Goal: Task Accomplishment & Management: Manage account settings

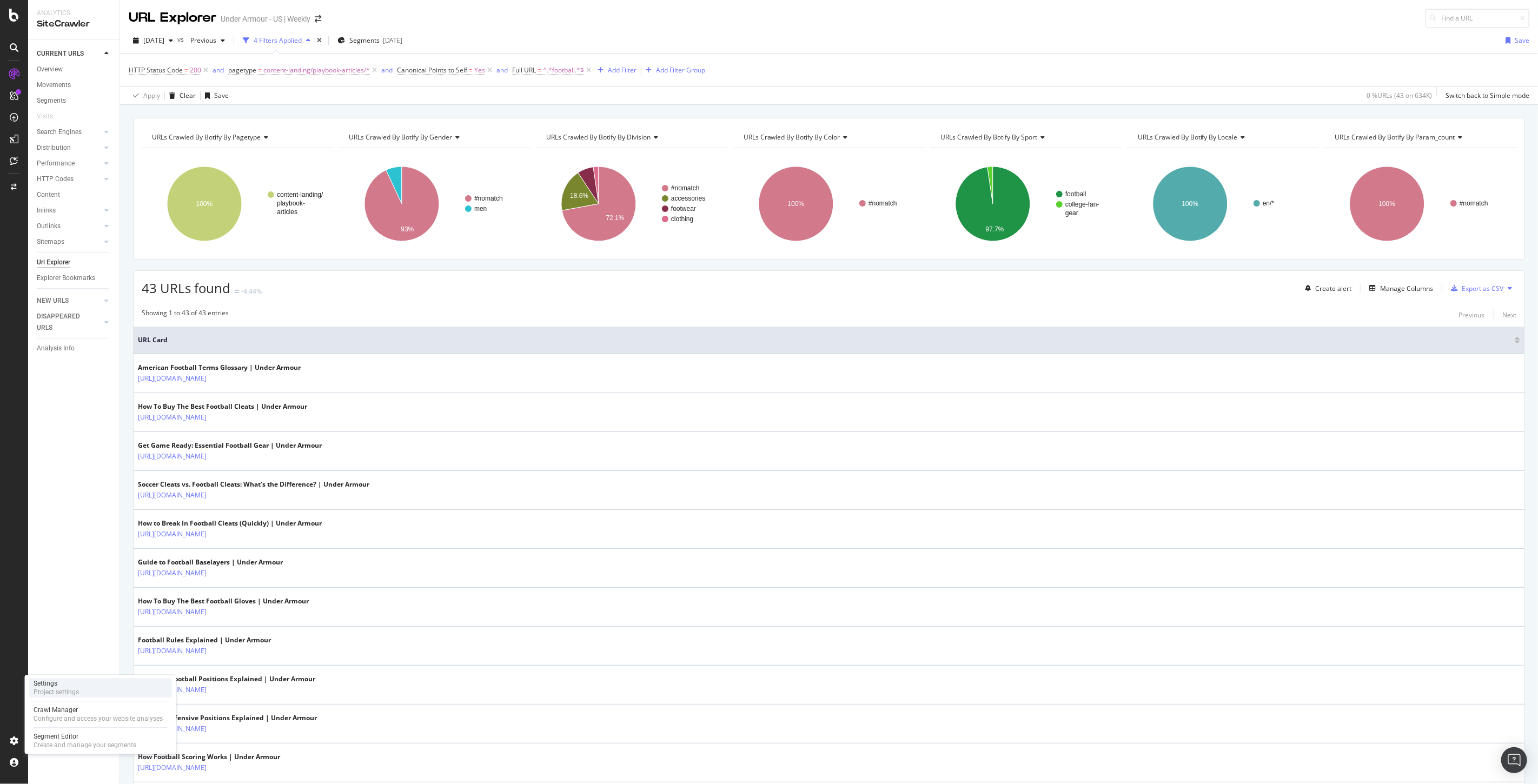
click at [106, 688] on div "Settings Project settings" at bounding box center [101, 688] width 143 height 20
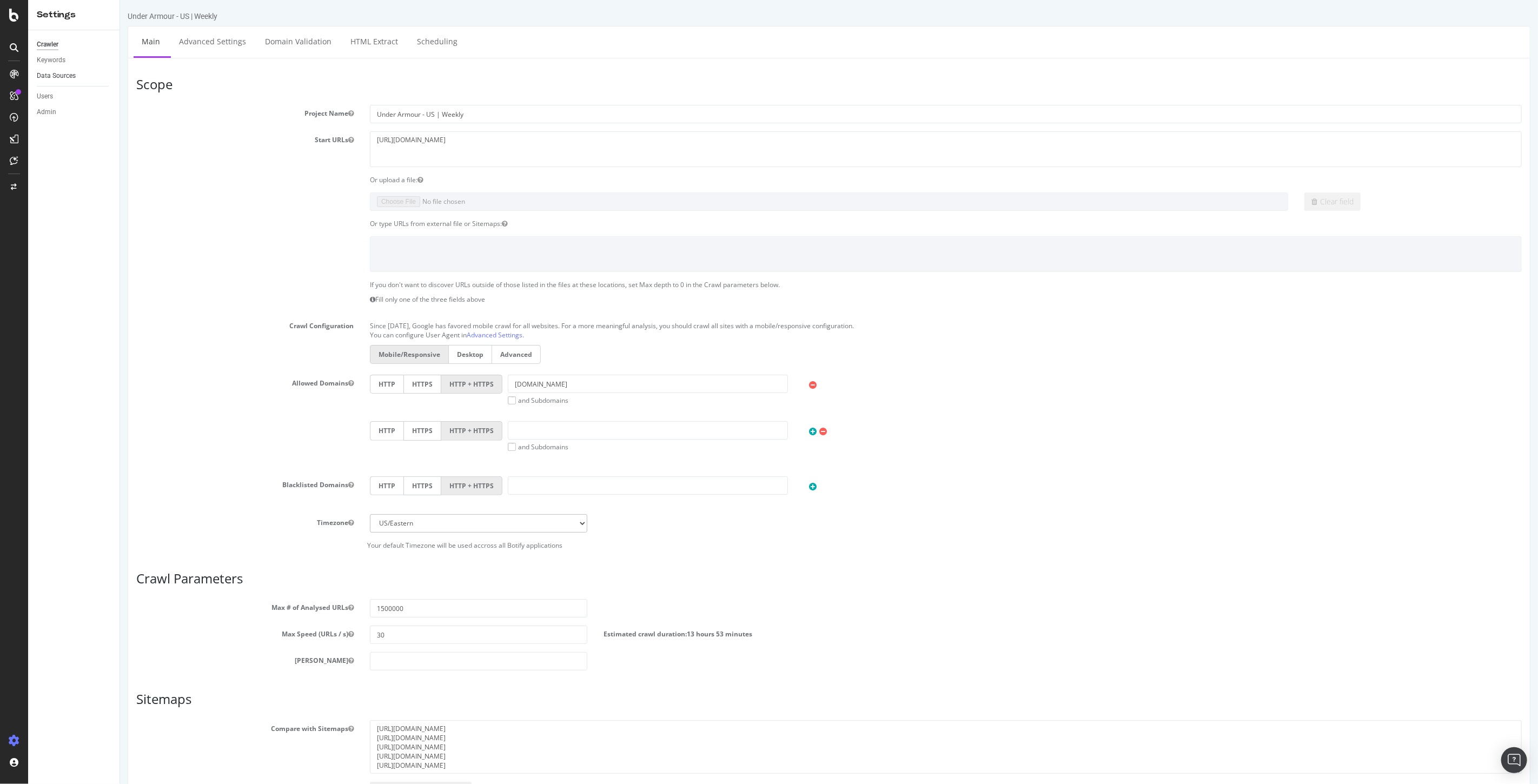
click at [77, 71] on link "Data Sources" at bounding box center [75, 76] width 76 height 11
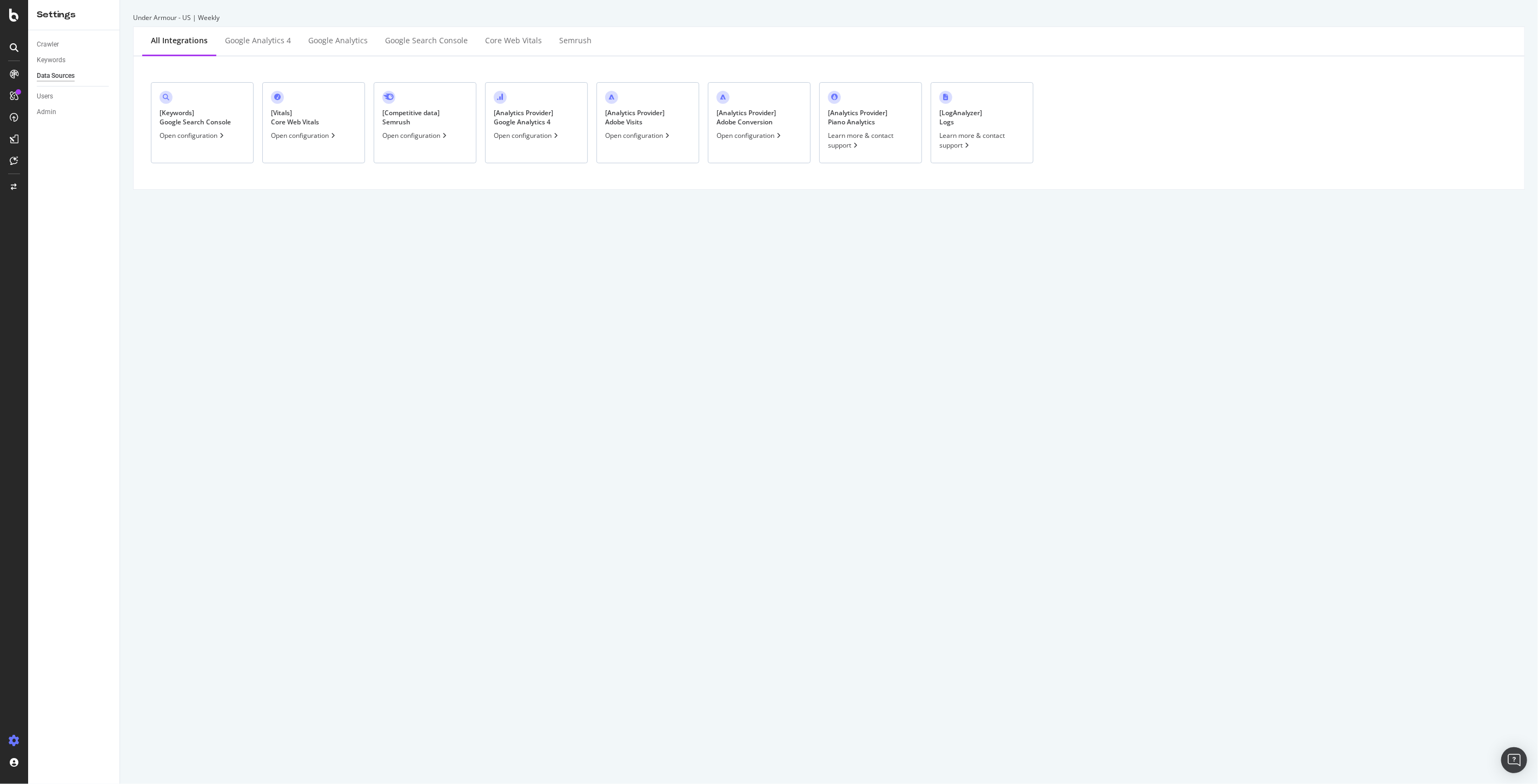
click at [737, 133] on div "Open configuration" at bounding box center [749, 135] width 66 height 9
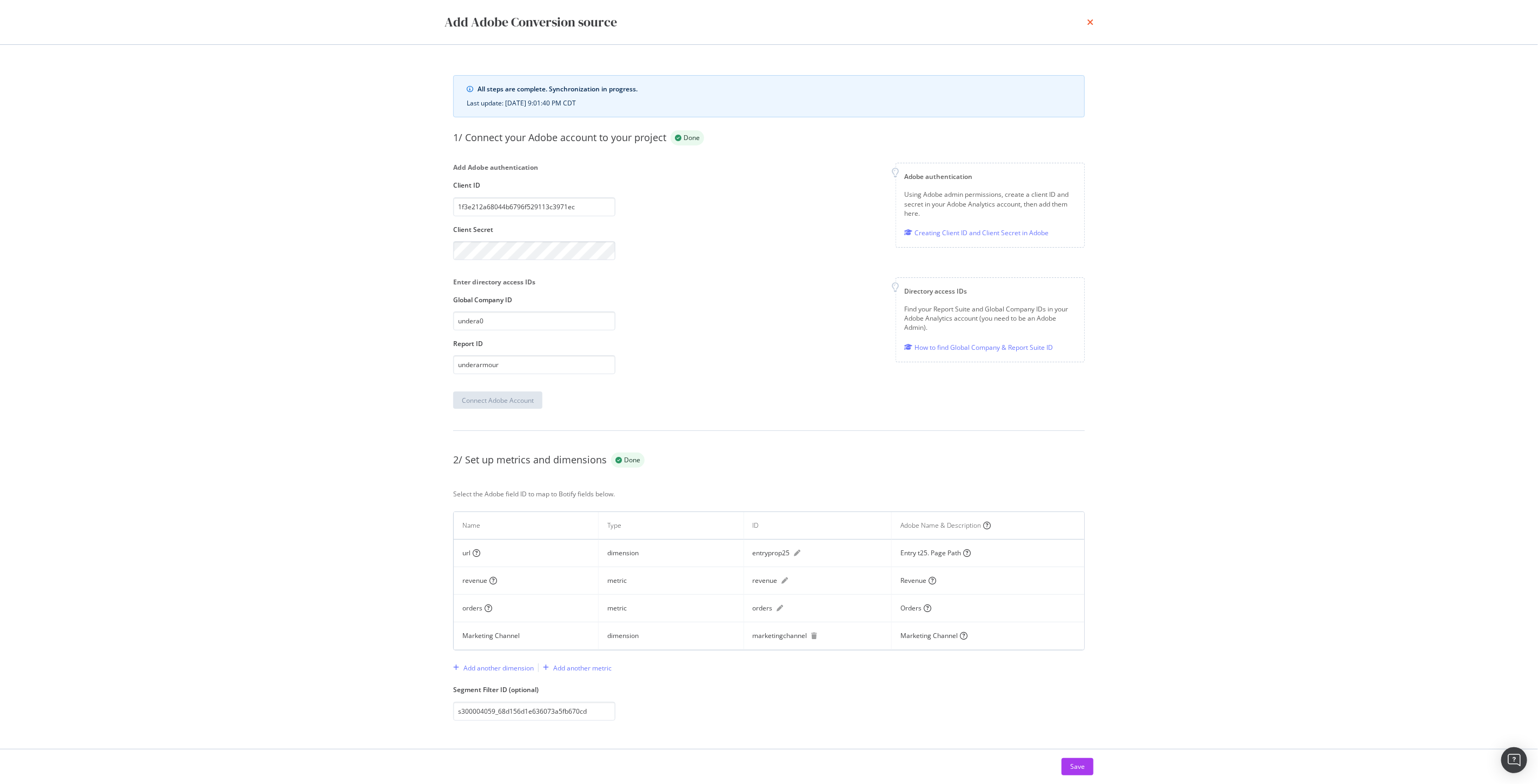
click at [1088, 20] on icon "times" at bounding box center [1090, 22] width 6 height 8
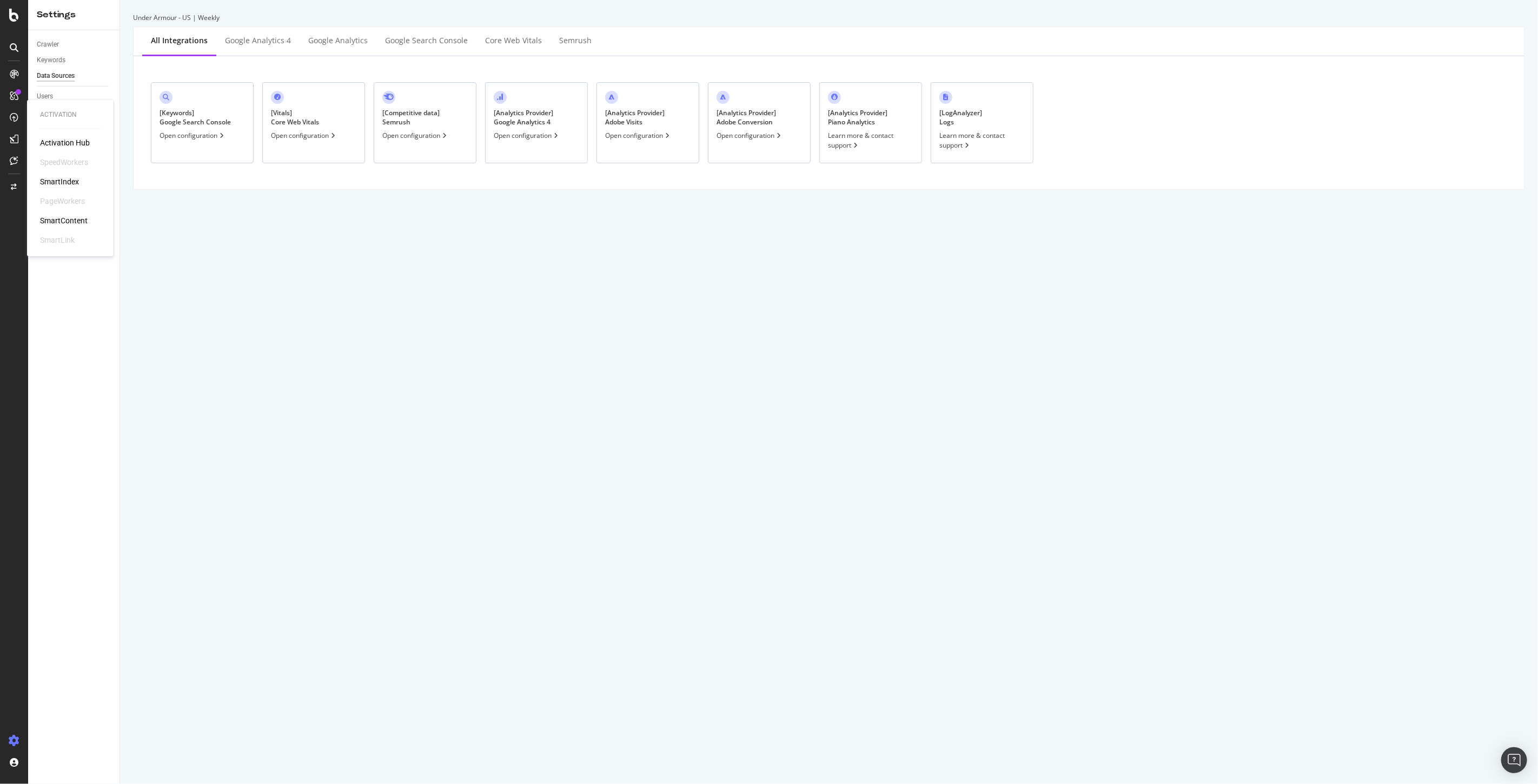
click at [71, 180] on div "SmartIndex" at bounding box center [59, 182] width 39 height 10
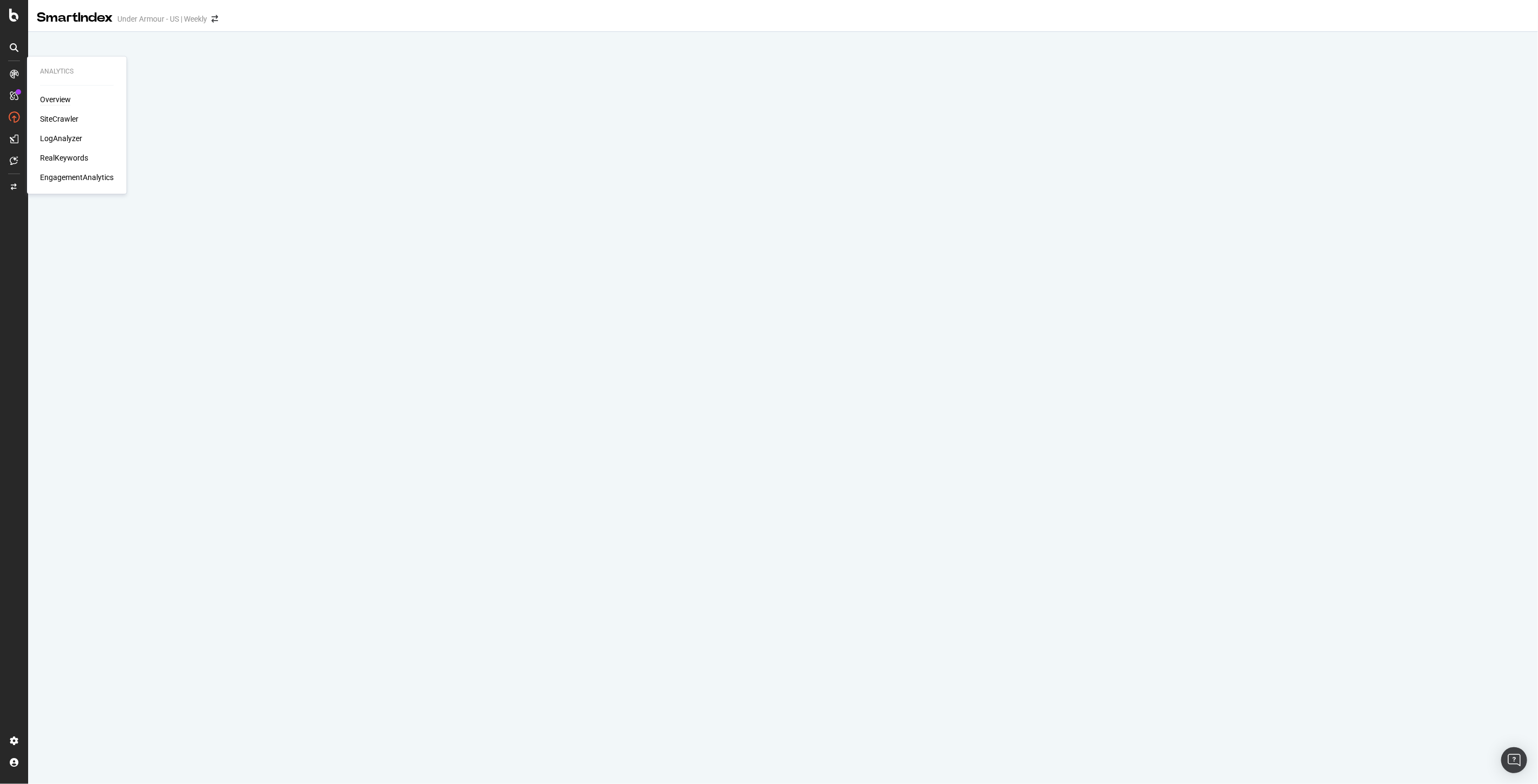
click at [61, 100] on div "Overview" at bounding box center [55, 99] width 31 height 10
